Goal: Information Seeking & Learning: Understand process/instructions

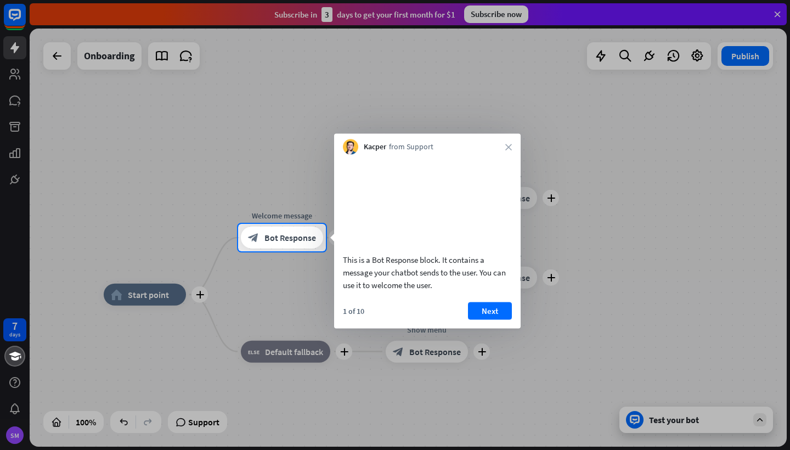
click at [163, 58] on div at bounding box center [395, 112] width 790 height 224
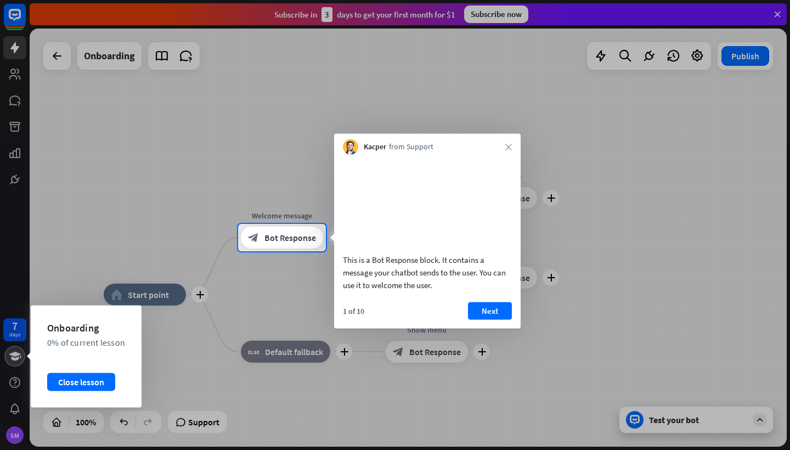
click at [15, 358] on icon at bounding box center [15, 356] width 12 height 9
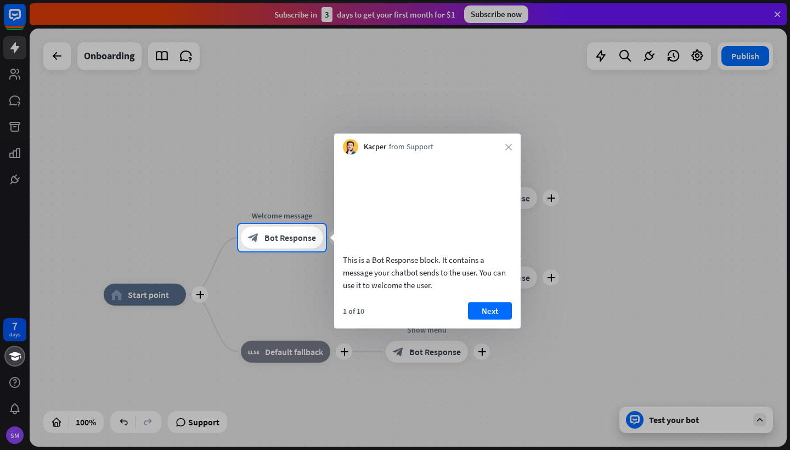
click at [15, 151] on div at bounding box center [395, 112] width 790 height 224
click at [16, 51] on div at bounding box center [395, 112] width 790 height 224
click at [59, 60] on div at bounding box center [395, 112] width 790 height 224
click at [20, 16] on div at bounding box center [395, 112] width 790 height 224
click at [490, 319] on button "Next" at bounding box center [490, 311] width 44 height 18
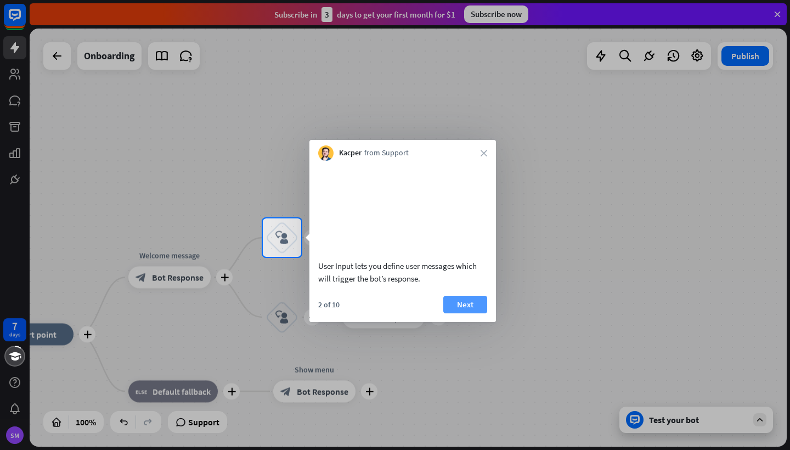
click at [476, 313] on button "Next" at bounding box center [465, 305] width 44 height 18
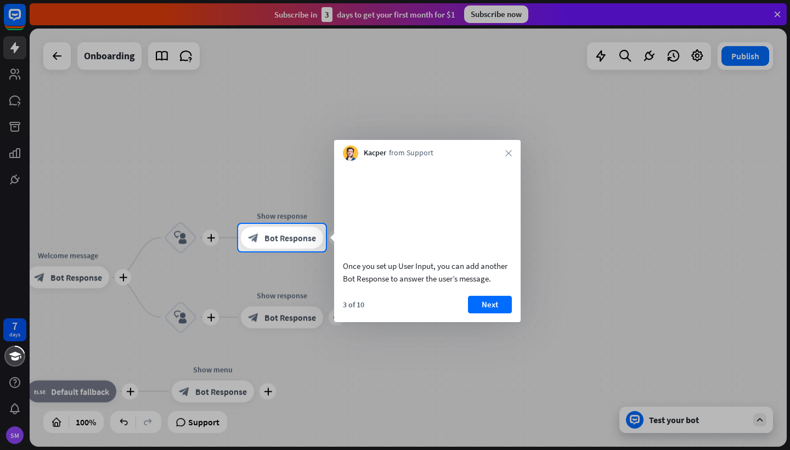
click at [483, 311] on button "Next" at bounding box center [490, 305] width 44 height 18
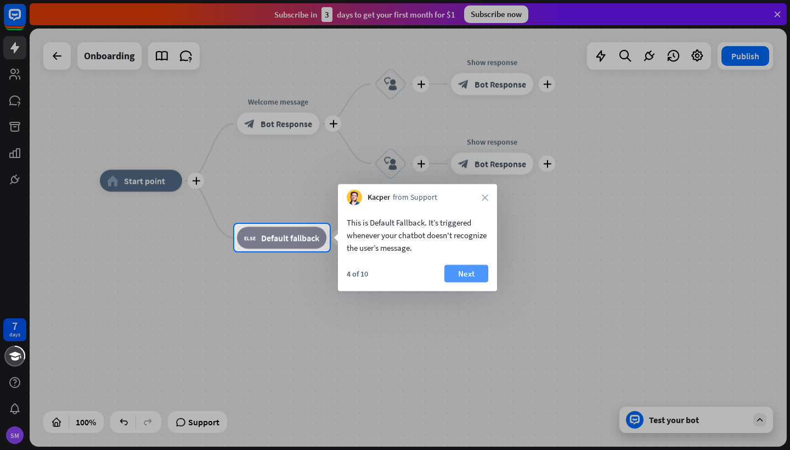
click at [476, 273] on button "Next" at bounding box center [466, 274] width 44 height 18
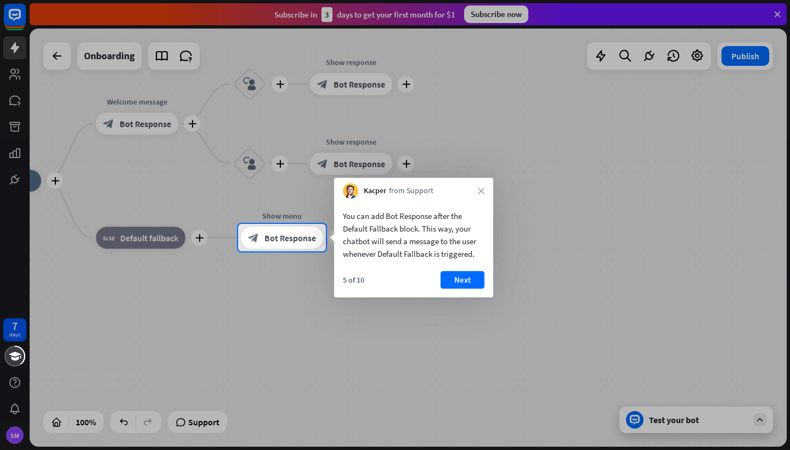
click at [476, 273] on button "Next" at bounding box center [462, 280] width 44 height 18
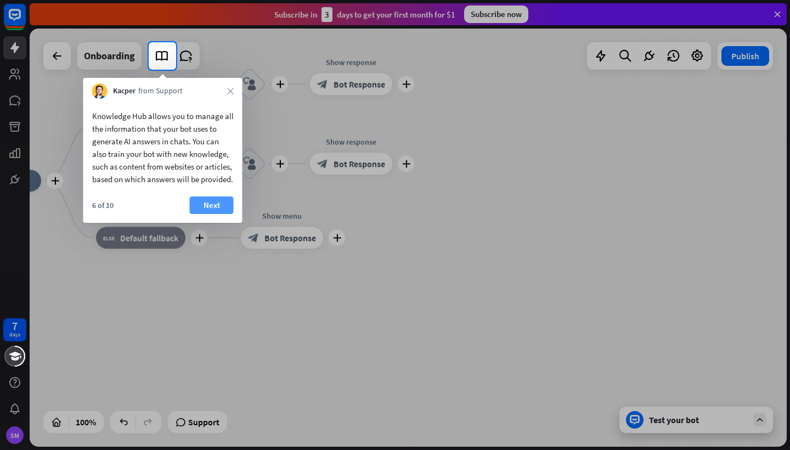
click at [212, 214] on button "Next" at bounding box center [212, 205] width 44 height 18
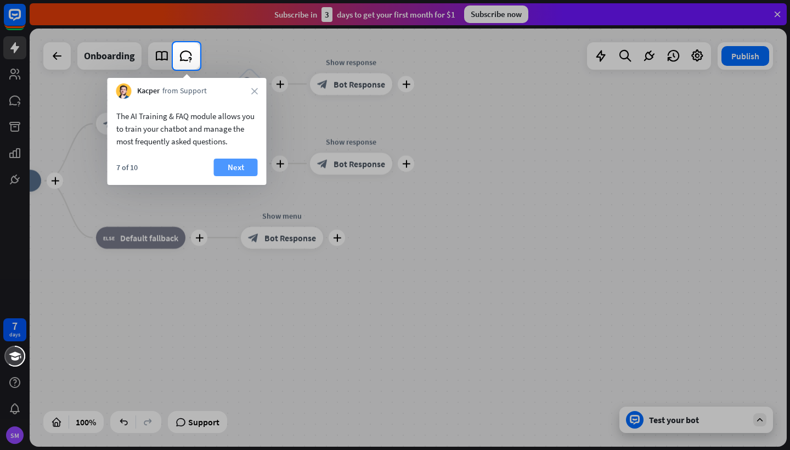
click at [240, 166] on button "Next" at bounding box center [236, 168] width 44 height 18
